Goal: Use online tool/utility: Utilize a website feature to perform a specific function

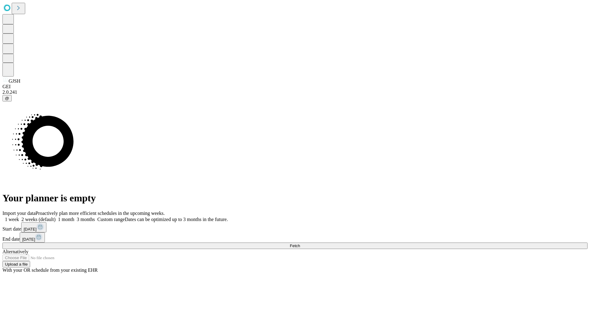
click at [300, 243] on span "Fetch" at bounding box center [295, 245] width 10 height 5
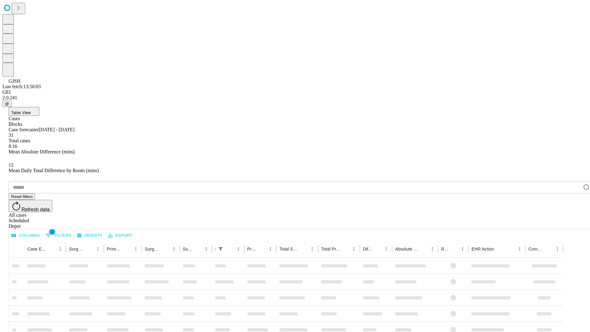
click at [31, 110] on span "Table View" at bounding box center [21, 112] width 20 height 5
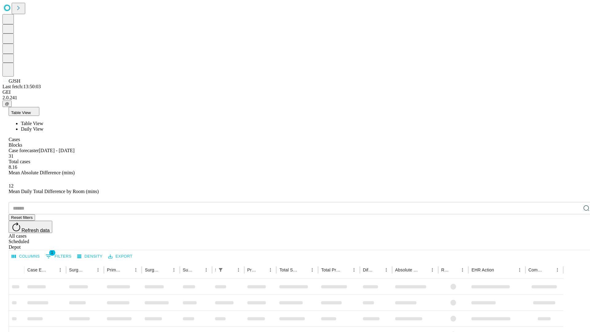
click at [43, 126] on span "Daily View" at bounding box center [32, 128] width 22 height 5
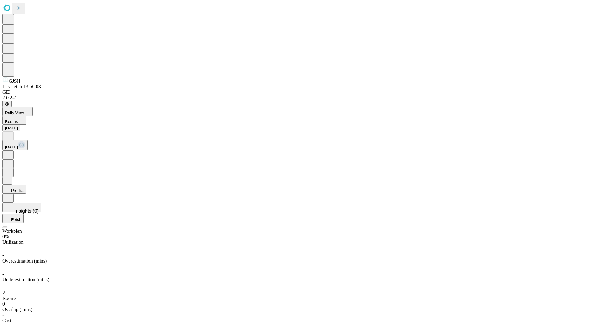
click at [26, 185] on button "Predict" at bounding box center [14, 189] width 24 height 9
